Goal: Navigation & Orientation: Understand site structure

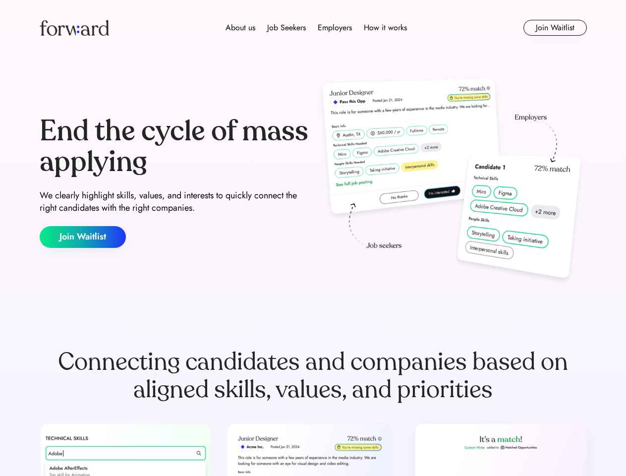
click at [313, 238] on div "End the cycle of mass applying We clearly highlight skills, values, and interes…" at bounding box center [313, 181] width 547 height 213
click at [313, 28] on div "About us Job Seekers Employers How it works" at bounding box center [316, 28] width 391 height 12
click at [74, 28] on img at bounding box center [74, 28] width 69 height 16
click at [316, 28] on div "About us Job Seekers Employers How it works" at bounding box center [316, 28] width 391 height 12
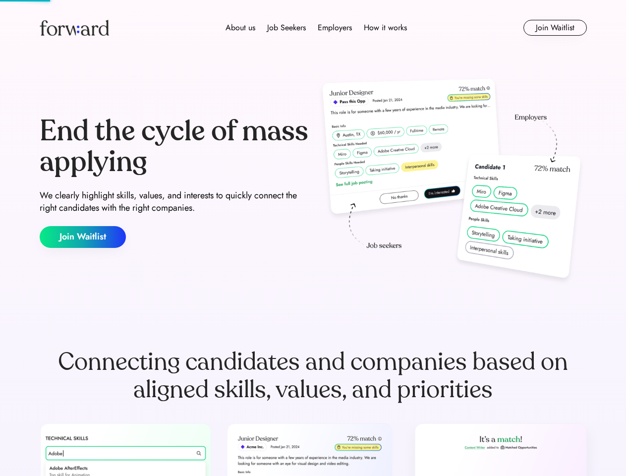
click at [240, 28] on div "About us" at bounding box center [241, 28] width 30 height 12
click at [287, 28] on div "Job Seekers" at bounding box center [286, 28] width 39 height 12
click at [335, 28] on div "Employers" at bounding box center [335, 28] width 34 height 12
click at [385, 28] on div "How it works" at bounding box center [385, 28] width 43 height 12
click at [555, 28] on button "Join Waitlist" at bounding box center [554, 28] width 63 height 16
